Goal: Entertainment & Leisure: Consume media (video, audio)

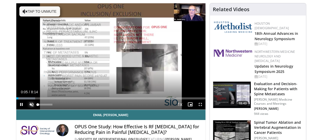
click at [26, 110] on span "Video Player" at bounding box center [31, 104] width 10 height 10
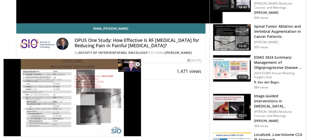
scroll to position [144, 0]
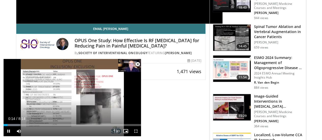
click at [136, 65] on span "Video Player" at bounding box center [138, 64] width 10 height 10
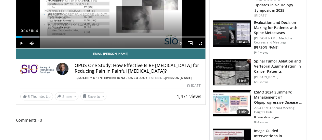
scroll to position [109, 0]
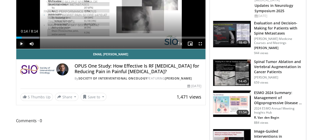
click at [16, 49] on span "Video Player" at bounding box center [21, 44] width 10 height 10
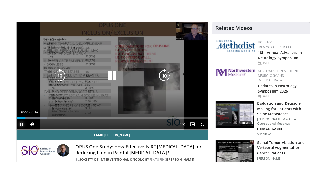
scroll to position [51, 0]
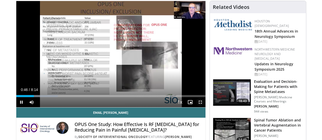
click at [204, 107] on span "Video Player" at bounding box center [200, 102] width 10 height 10
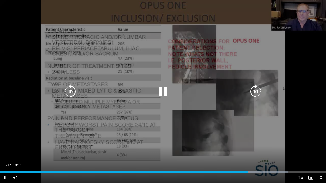
click at [165, 91] on icon "Video Player" at bounding box center [163, 91] width 14 height 14
click at [159, 93] on icon "Video Player" at bounding box center [163, 91] width 14 height 14
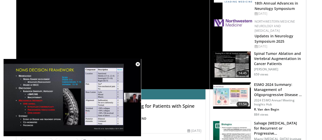
scroll to position [79, 0]
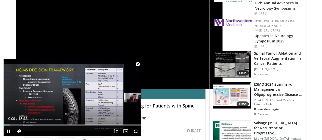
click at [139, 66] on span "Video Player" at bounding box center [138, 64] width 10 height 10
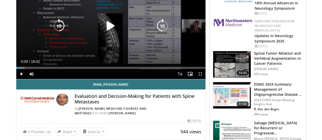
click at [106, 30] on icon "Video Player" at bounding box center [111, 26] width 14 height 14
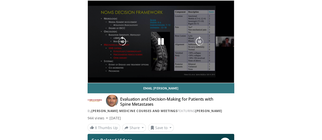
scroll to position [58, 0]
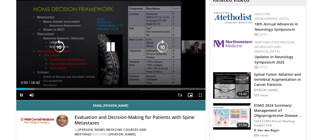
click at [105, 49] on icon "Video Player" at bounding box center [111, 47] width 14 height 14
click at [106, 52] on icon "Video Player" at bounding box center [111, 47] width 14 height 14
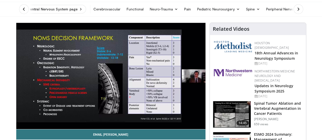
scroll to position [23, 0]
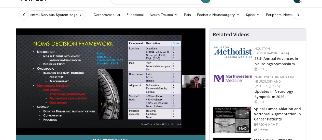
click at [21, 12] on icon at bounding box center [23, 14] width 5 height 5
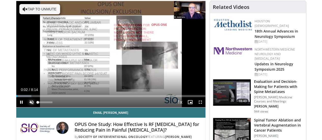
click at [26, 107] on span "Video Player" at bounding box center [31, 102] width 10 height 10
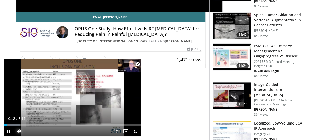
scroll to position [173, 0]
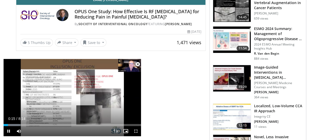
click at [137, 63] on span "Video Player" at bounding box center [138, 64] width 10 height 10
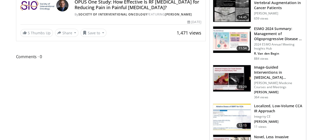
scroll to position [57, 0]
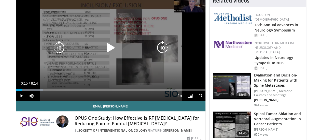
click at [104, 55] on icon "Video Player" at bounding box center [111, 48] width 14 height 14
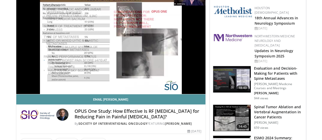
scroll to position [63, 0]
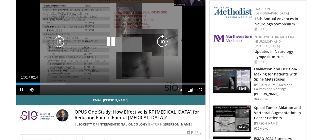
click at [104, 47] on icon "Video Player" at bounding box center [111, 42] width 14 height 14
